Goal: Transaction & Acquisition: Purchase product/service

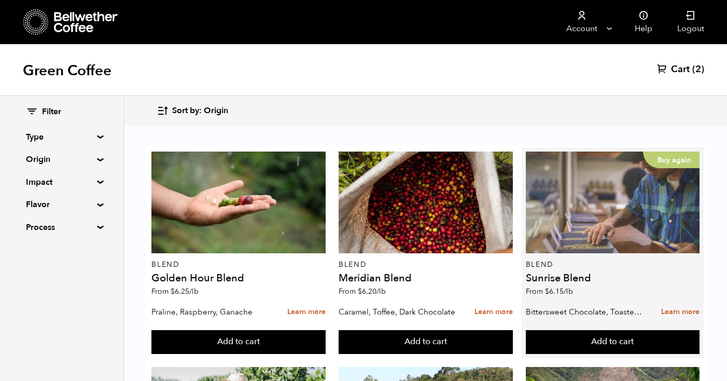
click at [627, 248] on div "Buy again" at bounding box center [613, 202] width 174 height 102
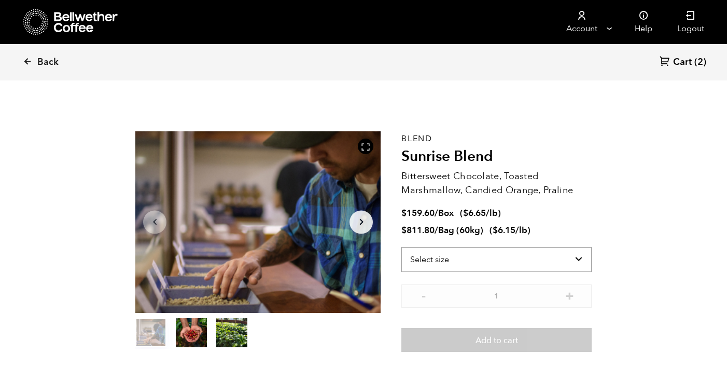
scroll to position [451, 444]
select select "box"
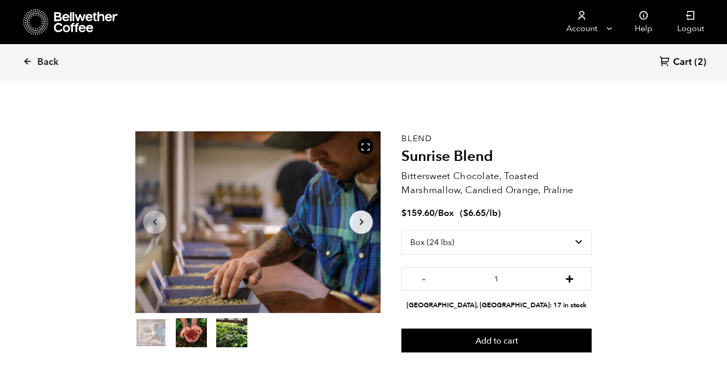
click at [575, 278] on button "+" at bounding box center [569, 277] width 13 height 10
type input "4"
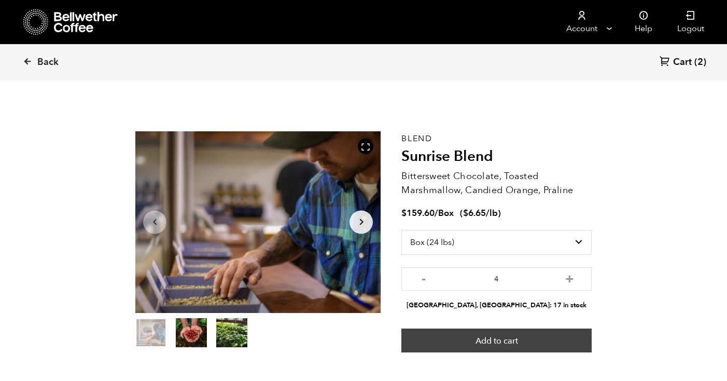
click at [521, 339] on button "Add to cart" at bounding box center [496, 340] width 190 height 24
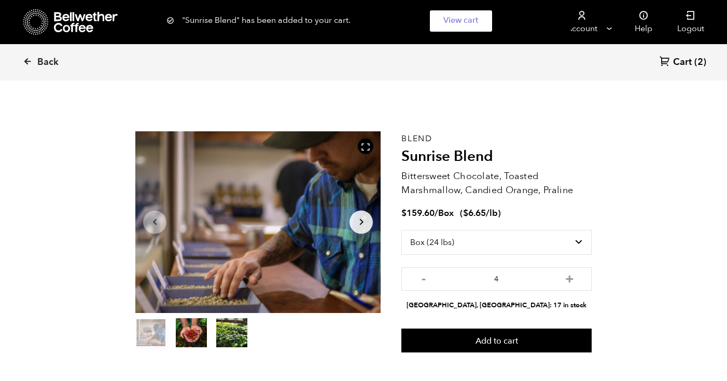
click at [580, 26] on div ""Sunrise Blend" has been added to your cart. View cart {"cart_contents_count":6}" at bounding box center [363, 21] width 727 height 42
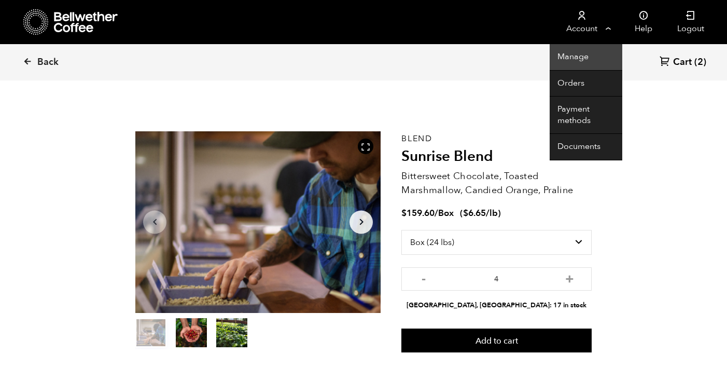
click at [581, 58] on link "Manage" at bounding box center [586, 57] width 73 height 26
